Goal: Find specific page/section: Find specific page/section

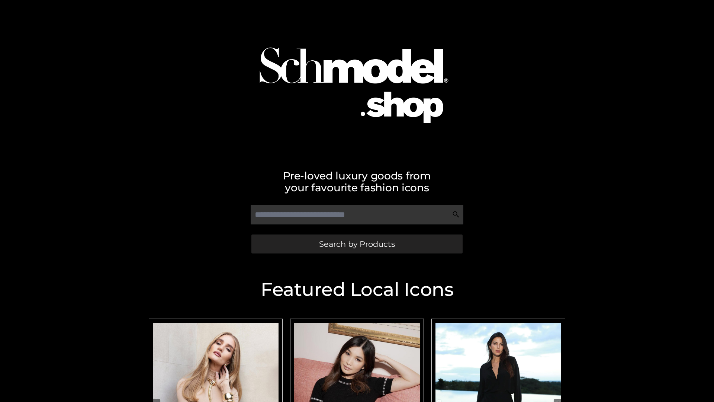
click at [357, 244] on span "Search by Products" at bounding box center [357, 244] width 76 height 8
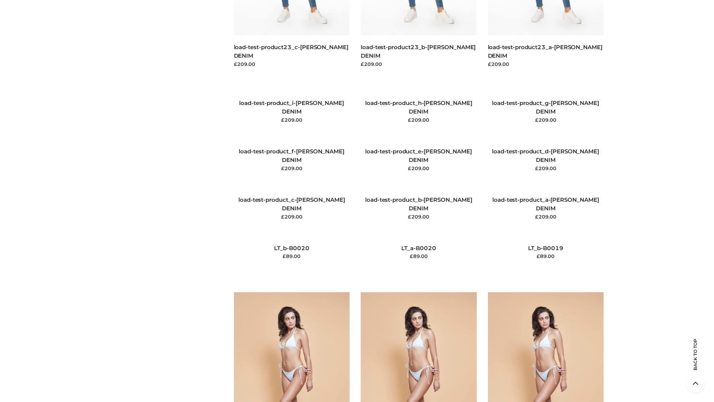
scroll to position [1749, 0]
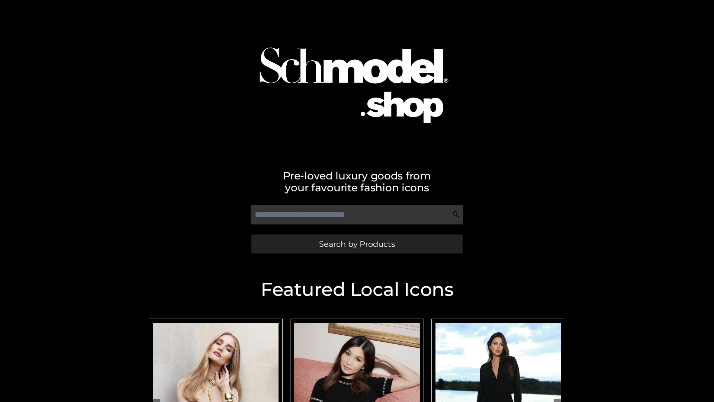
click at [357, 244] on span "Search by Products" at bounding box center [357, 244] width 76 height 8
